Goal: Transaction & Acquisition: Purchase product/service

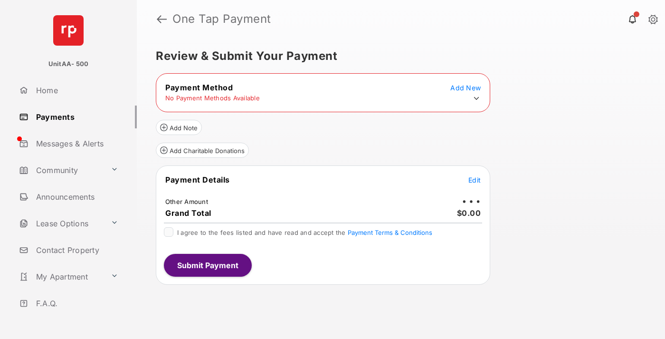
click at [477, 98] on icon at bounding box center [476, 98] width 9 height 9
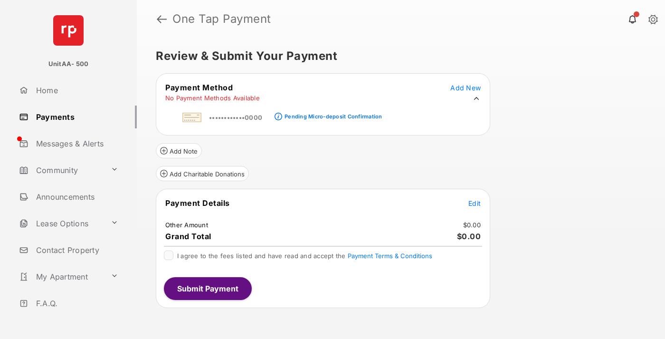
click at [332, 114] on div "Pending Micro-deposit Confirmation" at bounding box center [333, 116] width 97 height 7
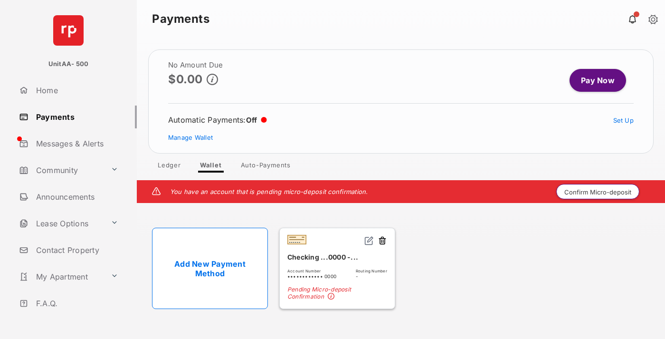
click at [598, 192] on button "Confirm Micro-deposit" at bounding box center [598, 191] width 83 height 15
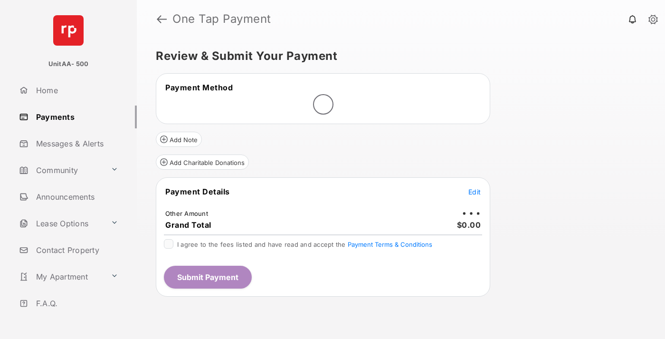
click at [475, 192] on span "Edit" at bounding box center [475, 192] width 12 height 8
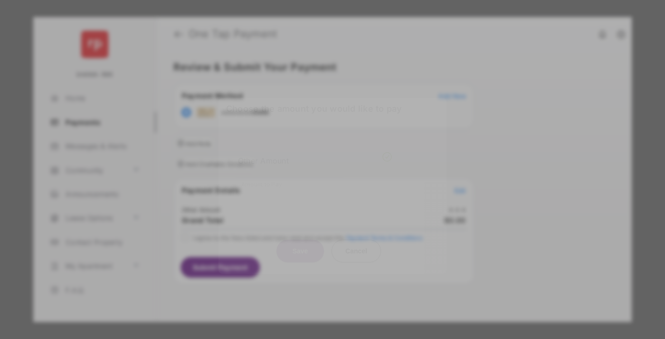
click at [315, 153] on div "Other Amount" at bounding box center [315, 160] width 154 height 16
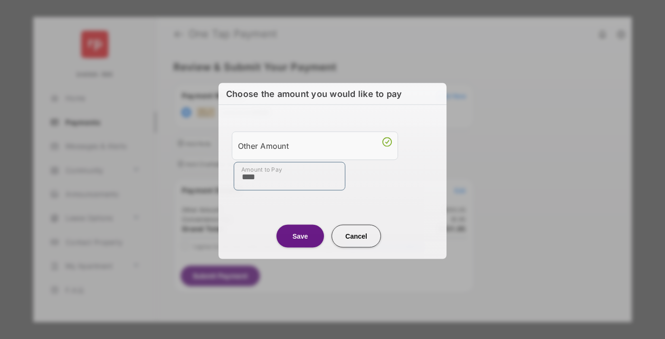
type input "****"
click at [300, 235] on button "Save" at bounding box center [301, 235] width 48 height 23
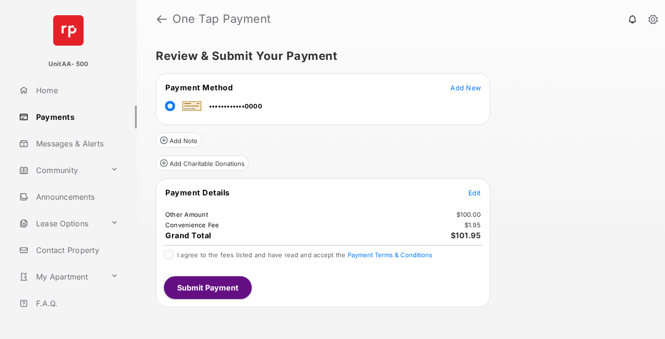
click at [475, 192] on span "Edit" at bounding box center [475, 193] width 12 height 8
click at [207, 287] on button "Submit Payment" at bounding box center [208, 287] width 88 height 23
